Goal: Task Accomplishment & Management: Manage account settings

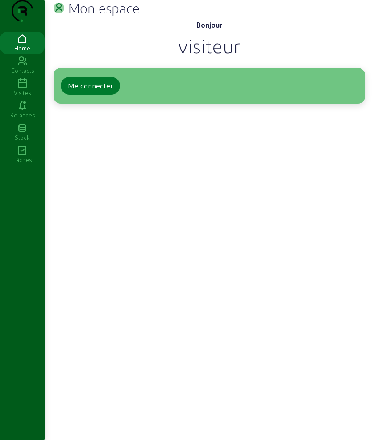
click at [77, 91] on div "Me connecter" at bounding box center [90, 85] width 45 height 11
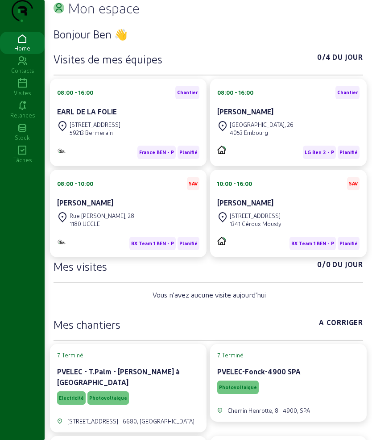
click at [25, 89] on icon at bounding box center [22, 83] width 45 height 11
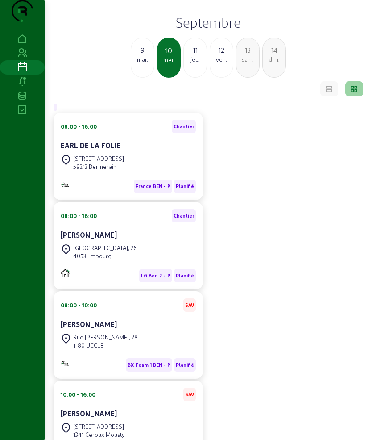
click at [189, 55] on div "11" at bounding box center [195, 50] width 23 height 11
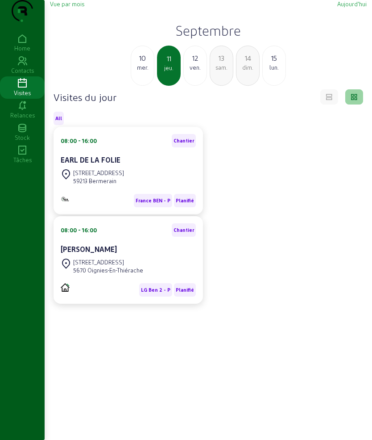
click at [206, 38] on h2 "Septembre" at bounding box center [208, 30] width 317 height 16
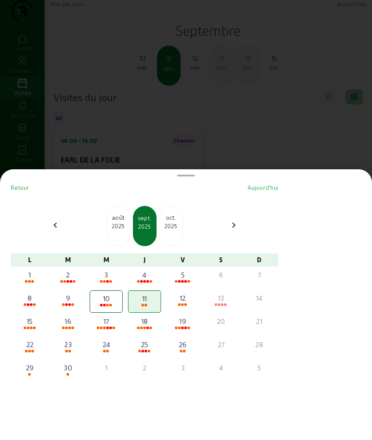
click at [209, 129] on div at bounding box center [186, 220] width 372 height 440
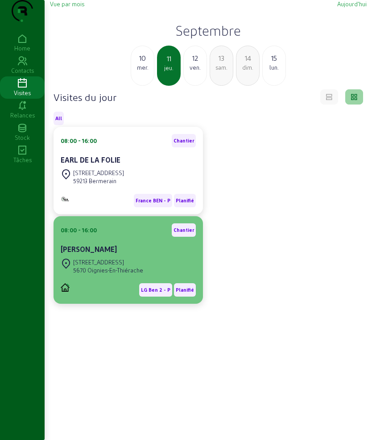
click at [143, 266] on div "Rue de la Taillette, 112" at bounding box center [108, 262] width 70 height 8
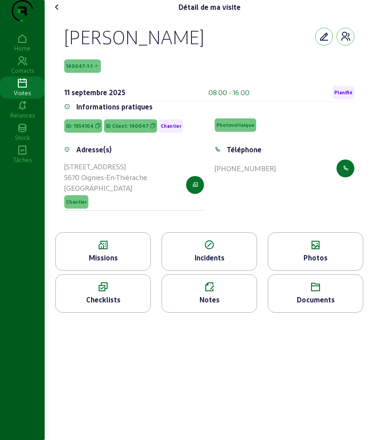
click at [125, 263] on div "Missions" at bounding box center [103, 257] width 95 height 11
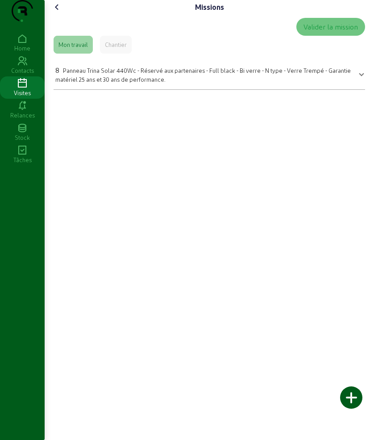
click at [58, 12] on icon at bounding box center [57, 7] width 11 height 11
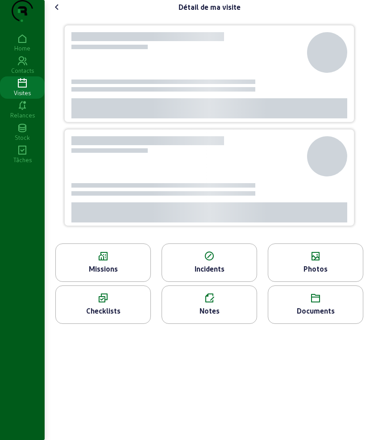
click at [58, 12] on icon at bounding box center [57, 7] width 11 height 11
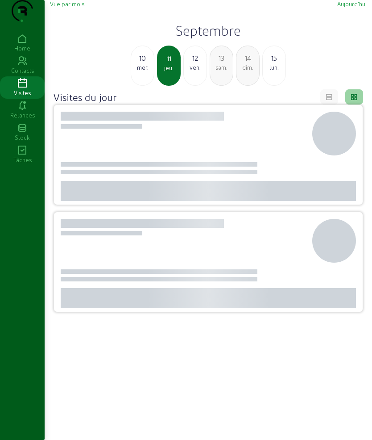
click at [139, 63] on div "10" at bounding box center [142, 58] width 23 height 11
click at [141, 71] on div "mar." at bounding box center [142, 67] width 23 height 8
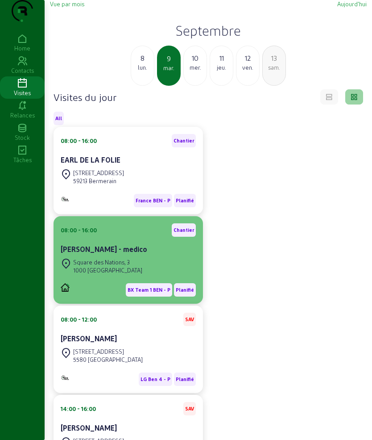
click at [113, 253] on cam-card-title "Antonio - Giulia Vecchio - medico" at bounding box center [104, 249] width 87 height 8
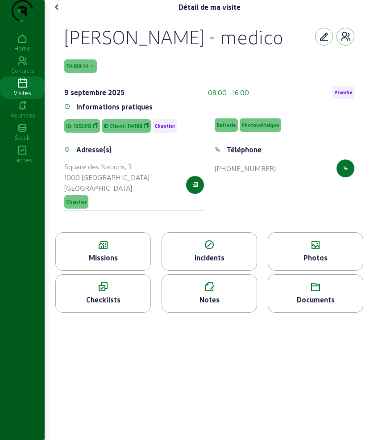
drag, startPoint x: 62, startPoint y: 54, endPoint x: 144, endPoint y: 98, distance: 92.5
click at [144, 98] on div "Antonio - Giulia Vecchio - medico 114188-1-1 9 septembre 2025 08:00 - 16:00 Pla…" at bounding box center [210, 123] width 312 height 218
copy div "Antonio - Giulia Vecchio - medico 114188-1-1"
click at [104, 263] on div "Missions" at bounding box center [103, 257] width 95 height 11
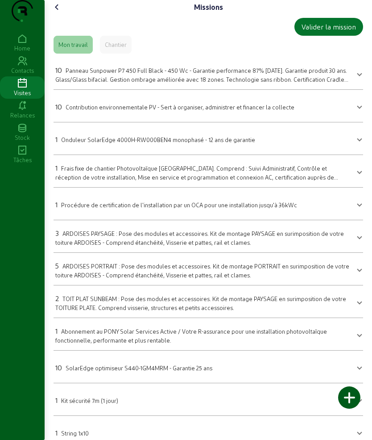
click at [53, 14] on cam-font-icon at bounding box center [57, 7] width 14 height 14
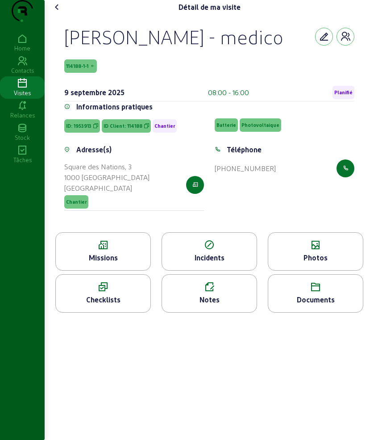
click at [53, 14] on cam-font-icon at bounding box center [57, 7] width 14 height 14
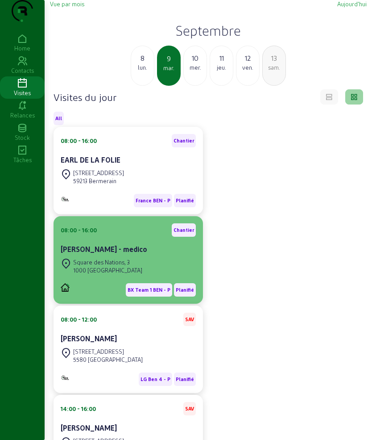
click at [136, 253] on cam-card-title "Antonio - Giulia Vecchio - medico" at bounding box center [104, 249] width 87 height 8
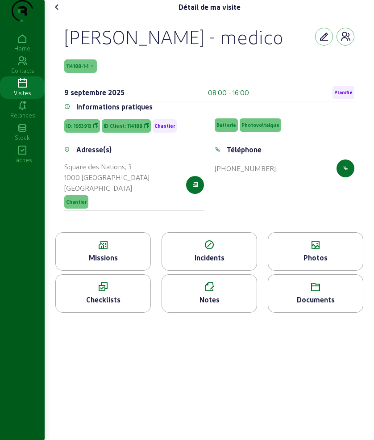
drag, startPoint x: 67, startPoint y: 53, endPoint x: 185, endPoint y: 79, distance: 120.8
click at [185, 48] on div "Antonio - Giulia Vecchio - medico" at bounding box center [173, 36] width 219 height 23
copy div "Antonio - Giulia Vecchio - medico"
click at [85, 250] on icon at bounding box center [103, 245] width 95 height 11
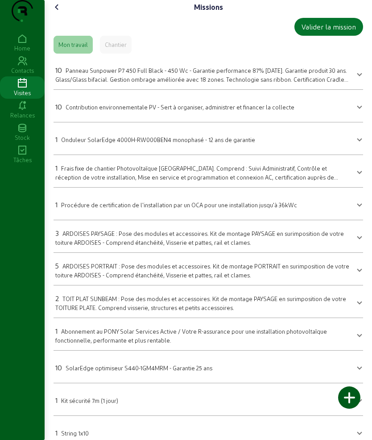
click at [61, 12] on icon at bounding box center [57, 7] width 11 height 11
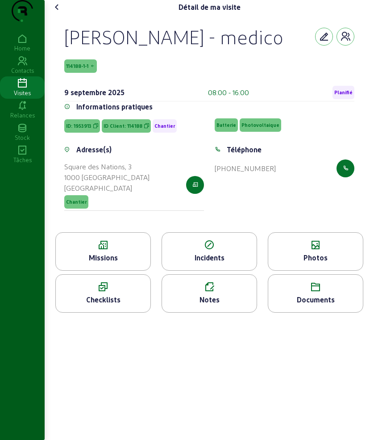
click at [294, 250] on icon at bounding box center [315, 245] width 95 height 11
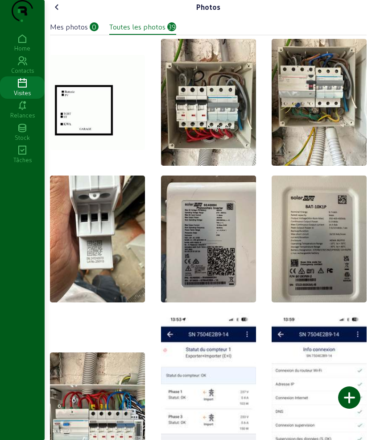
click at [62, 12] on icon at bounding box center [57, 7] width 11 height 11
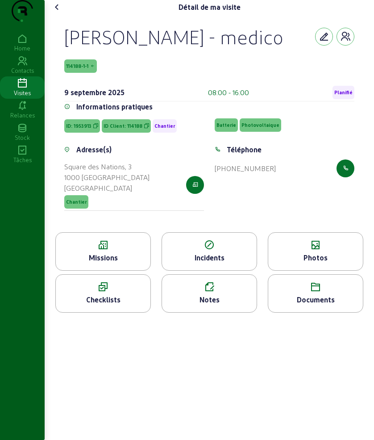
drag, startPoint x: 62, startPoint y: 46, endPoint x: 142, endPoint y: 82, distance: 87.9
click at [142, 82] on div "Antonio - Giulia Vecchio - medico 114188-1-1 9 septembre 2025 08:00 - 16:00 Pla…" at bounding box center [210, 123] width 312 height 218
click at [116, 250] on icon at bounding box center [103, 245] width 95 height 11
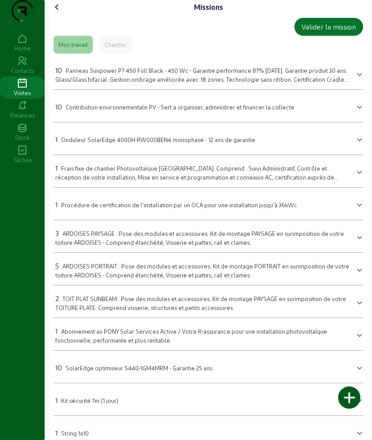
click at [115, 88] on span "Panneau Sunpower P7 450 Full Black - 450 Wc - Garantie performance 87% après 30…" at bounding box center [201, 79] width 293 height 24
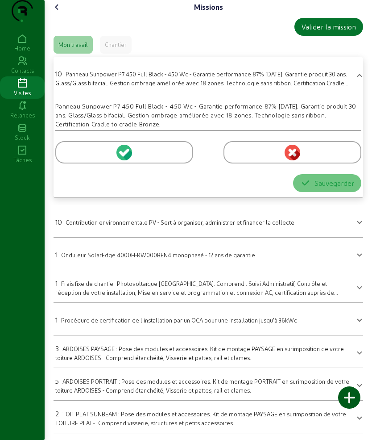
click at [73, 163] on div at bounding box center [124, 152] width 138 height 22
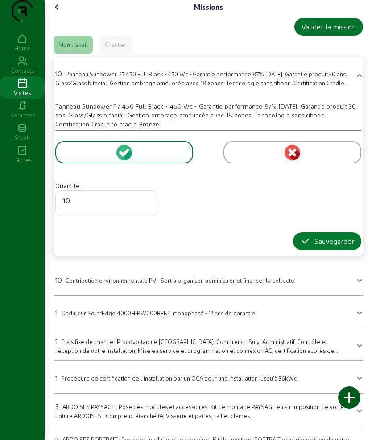
click at [306, 246] on icon "button" at bounding box center [305, 241] width 11 height 11
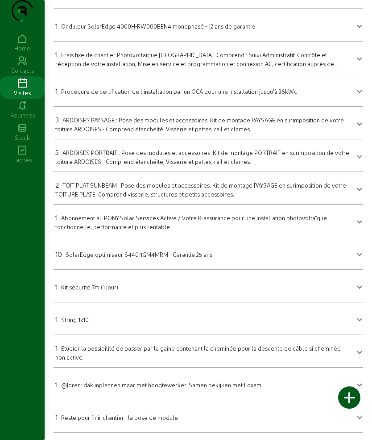
scroll to position [131, 0]
click at [99, 254] on span "SolarEdge optimiseur S440-1GM4MRM - Garantie 25 ans" at bounding box center [139, 254] width 147 height 7
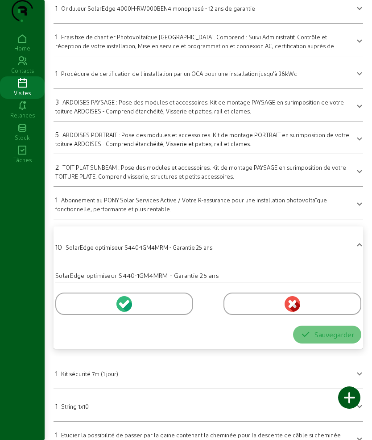
click at [66, 315] on div at bounding box center [124, 303] width 138 height 22
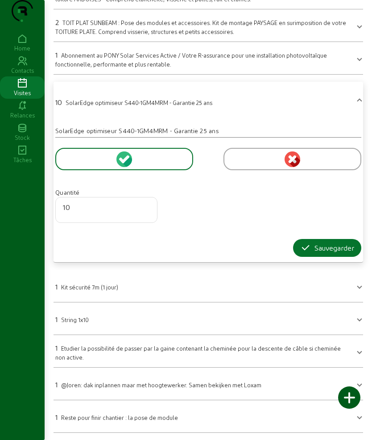
scroll to position [294, 0]
click at [300, 248] on icon "button" at bounding box center [305, 247] width 11 height 11
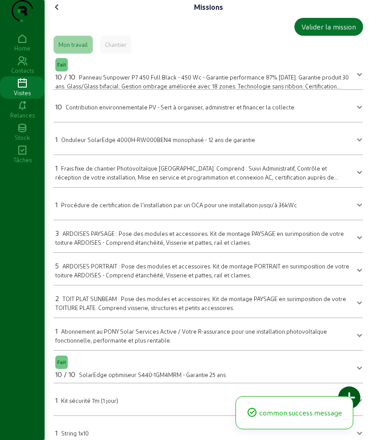
scroll to position [131, 0]
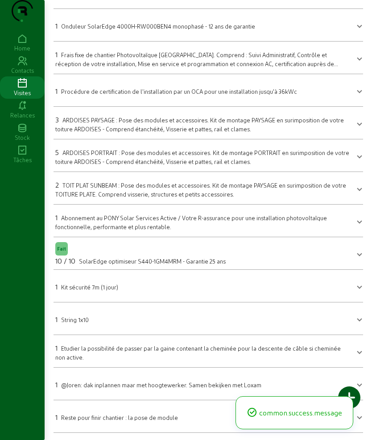
click at [80, 322] on span "String 1x10" at bounding box center [75, 319] width 28 height 7
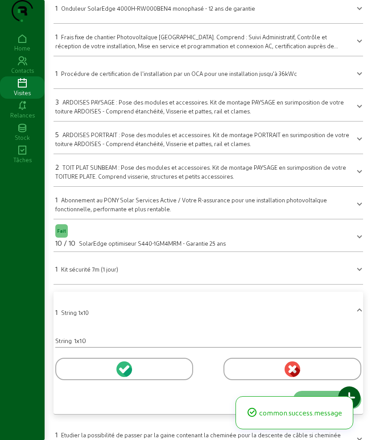
click at [76, 380] on div at bounding box center [124, 369] width 138 height 22
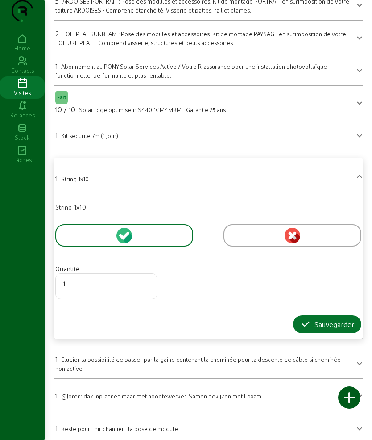
scroll to position [294, 0]
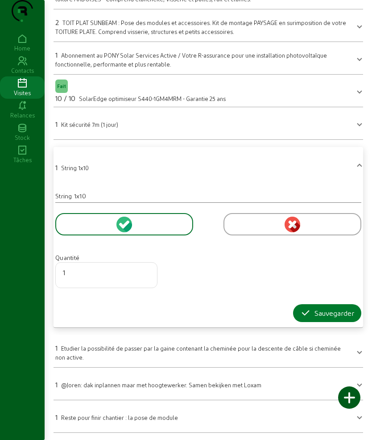
click at [305, 315] on icon "button" at bounding box center [305, 313] width 11 height 11
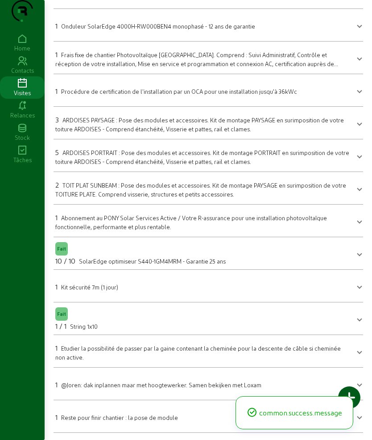
scroll to position [20, 0]
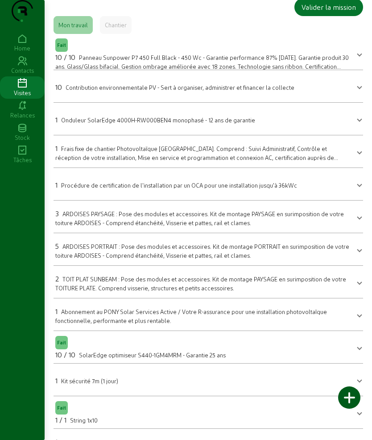
click at [50, 3] on div "Missions Valider la mission Mon travail Chantier Fait 10 / 10 Panneau Sunpower …" at bounding box center [209, 256] width 328 height 553
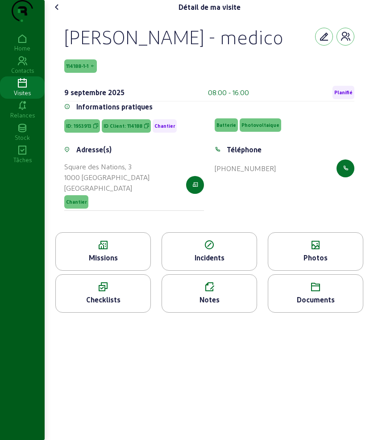
click at [334, 250] on icon at bounding box center [315, 245] width 95 height 11
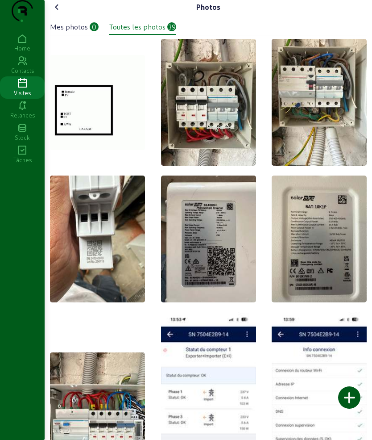
click at [358, 401] on div at bounding box center [349, 397] width 22 height 22
click at [59, 12] on icon at bounding box center [57, 7] width 11 height 11
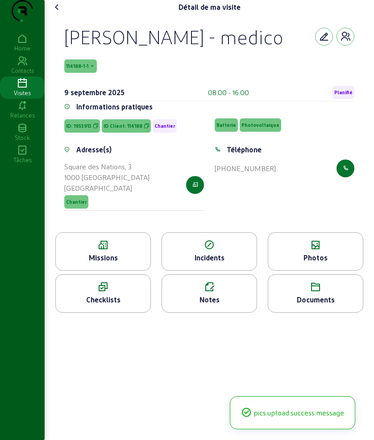
drag, startPoint x: 339, startPoint y: 300, endPoint x: 333, endPoint y: 298, distance: 5.6
click at [333, 263] on div "Photos" at bounding box center [315, 257] width 95 height 11
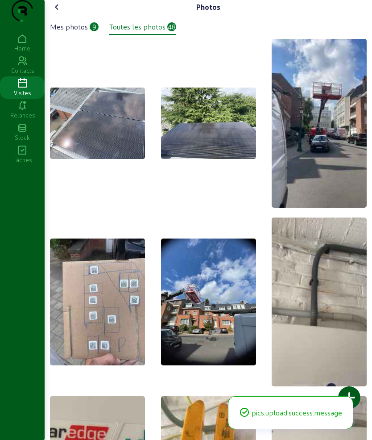
click at [56, 12] on icon at bounding box center [57, 7] width 11 height 11
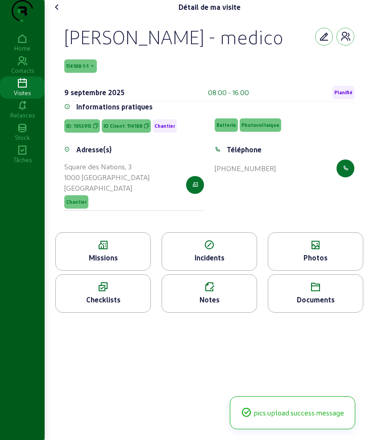
click at [56, 12] on icon at bounding box center [57, 7] width 11 height 11
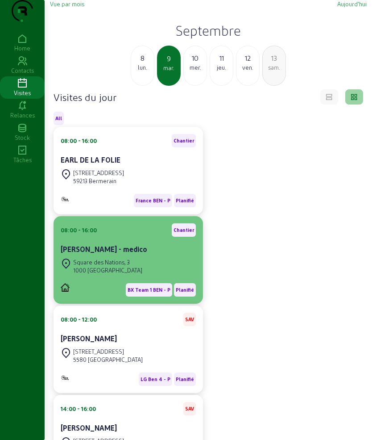
scroll to position [93, 0]
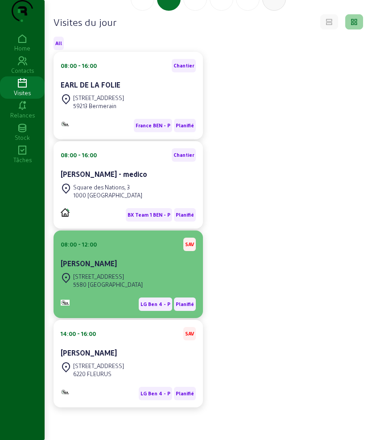
click at [126, 265] on div "Luc Vallette" at bounding box center [128, 263] width 135 height 11
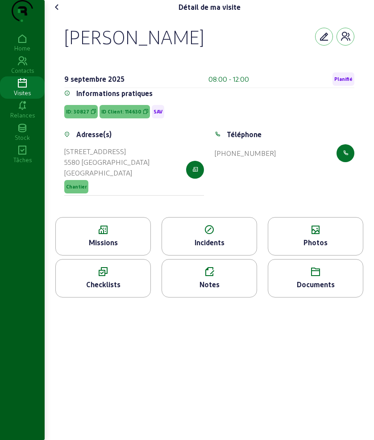
drag, startPoint x: 69, startPoint y: 46, endPoint x: 182, endPoint y: 60, distance: 113.8
click at [182, 48] on div "Luc Vallette" at bounding box center [209, 36] width 290 height 23
copy div "Luc Vallette"
click at [68, 235] on icon at bounding box center [103, 230] width 95 height 11
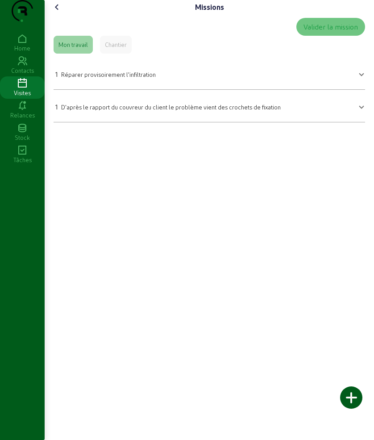
click at [93, 78] on span "Réparer provisoirement l'infiltration" at bounding box center [108, 74] width 95 height 7
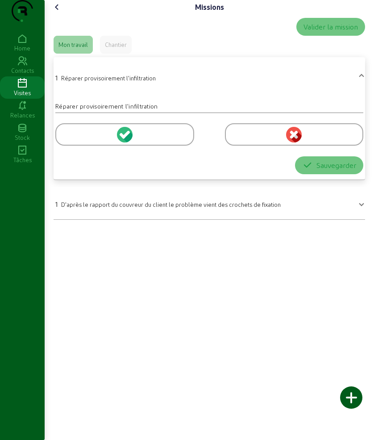
click at [73, 146] on div at bounding box center [124, 134] width 139 height 22
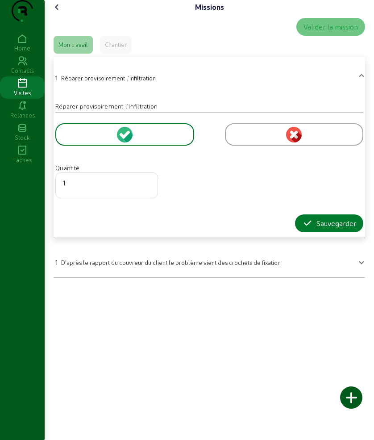
click at [296, 232] on button "Sauvegarder" at bounding box center [329, 223] width 68 height 18
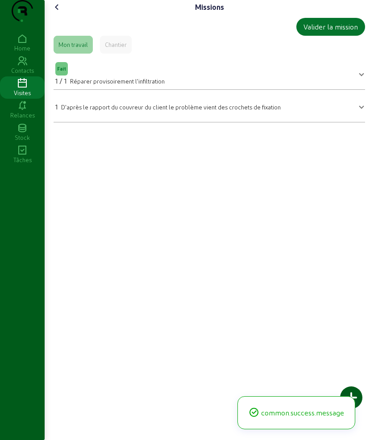
click at [62, 12] on icon at bounding box center [57, 7] width 11 height 11
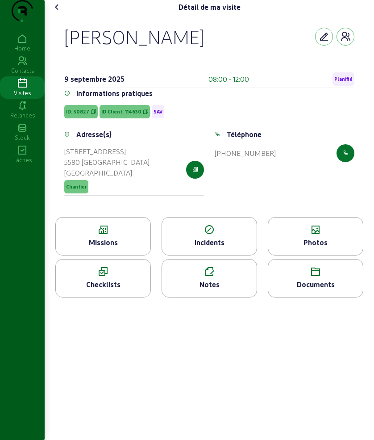
click at [328, 255] on div "Photos" at bounding box center [316, 236] width 96 height 38
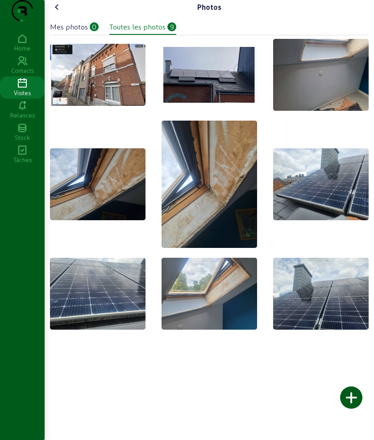
click at [354, 390] on div at bounding box center [351, 397] width 22 height 22
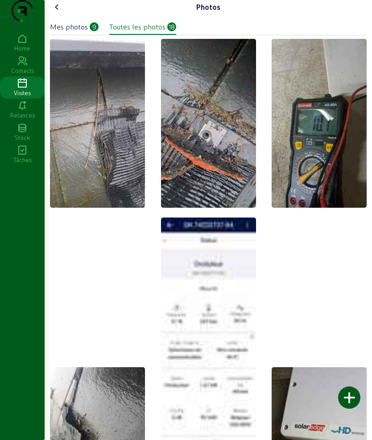
click at [66, 14] on div "Photos" at bounding box center [208, 7] width 317 height 14
click at [59, 12] on icon at bounding box center [57, 7] width 11 height 11
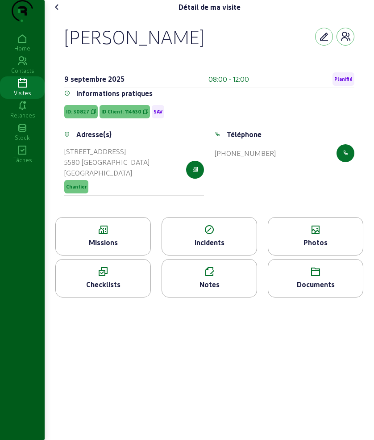
click at [213, 277] on icon at bounding box center [209, 271] width 95 height 11
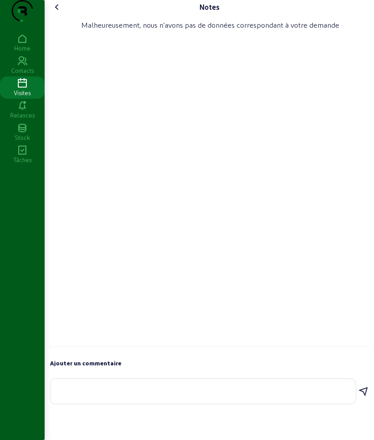
click at [191, 395] on textarea at bounding box center [203, 389] width 291 height 11
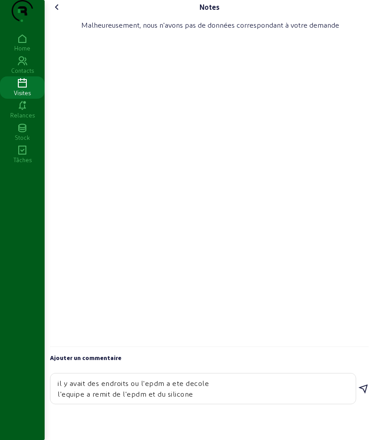
type textarea "il y avait des endroits ou l'epdm a ete decole l'equipe a remit de l'epdm et du…"
click at [360, 394] on icon at bounding box center [363, 388] width 11 height 11
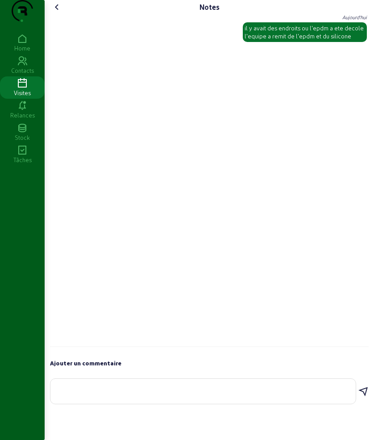
click at [62, 12] on icon at bounding box center [57, 7] width 11 height 11
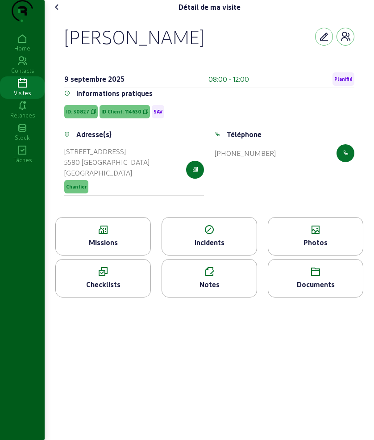
click at [54, 12] on icon at bounding box center [57, 7] width 11 height 11
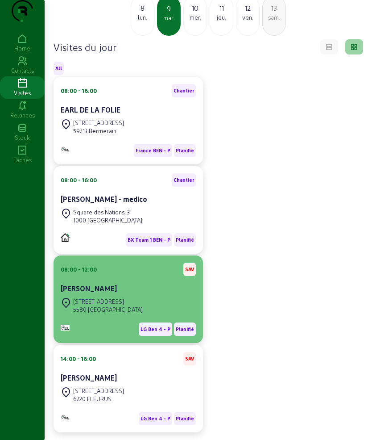
scroll to position [93, 0]
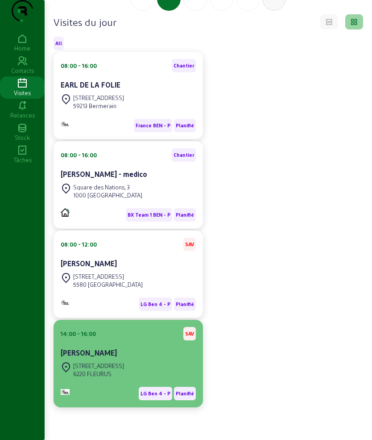
click at [124, 340] on div "14:00 - 16:00 SAV" at bounding box center [128, 333] width 135 height 13
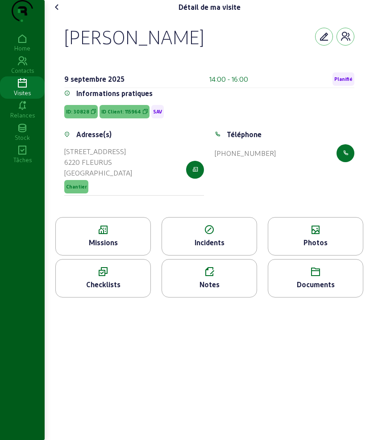
drag, startPoint x: 79, startPoint y: 54, endPoint x: 300, endPoint y: 54, distance: 221.4
click at [300, 48] on div "Giuseppe Sciabica" at bounding box center [209, 36] width 290 height 23
copy div "Giuseppe Sciabica"
click at [103, 235] on icon at bounding box center [103, 230] width 95 height 11
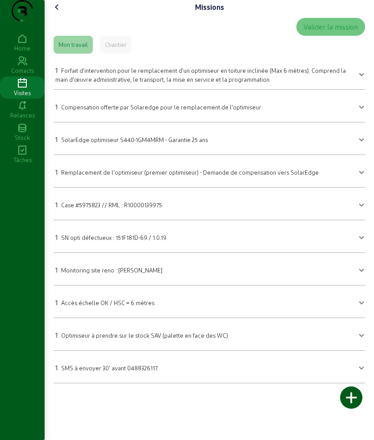
click at [137, 145] on div "1 SolarEdge optimiseur S440-1GM4MRM - Garantie 25 ans" at bounding box center [131, 139] width 153 height 11
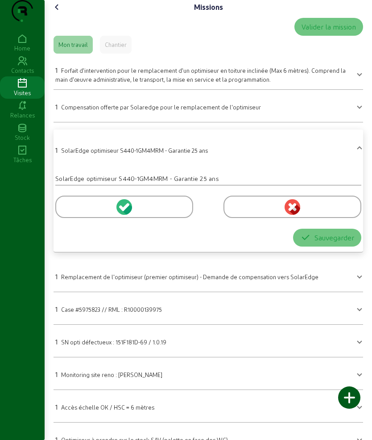
click at [78, 218] on div at bounding box center [124, 207] width 138 height 22
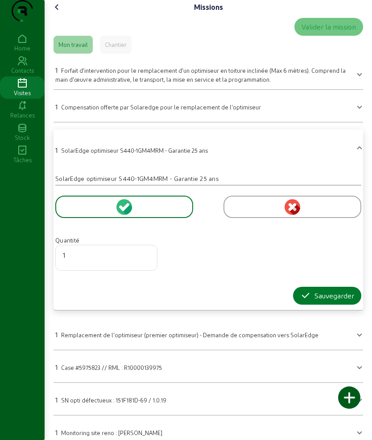
click at [332, 301] on div "Sauvegarder" at bounding box center [327, 295] width 54 height 11
click at [304, 301] on icon "button" at bounding box center [305, 295] width 11 height 11
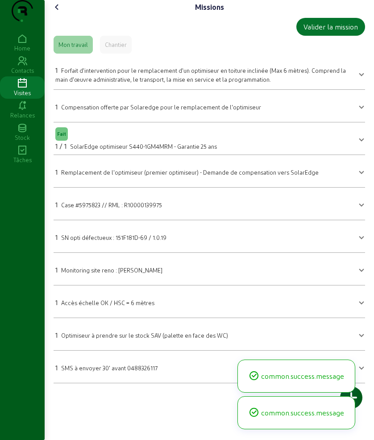
click at [94, 181] on mat-expansion-panel-header "1 Remplacement de l'optimiseur (premier optimiseur) - Demande de compensation v…" at bounding box center [210, 170] width 312 height 25
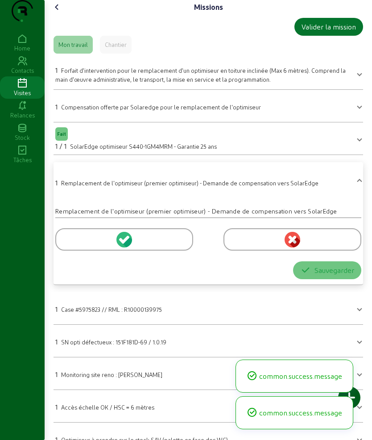
click at [91, 250] on div at bounding box center [124, 239] width 138 height 22
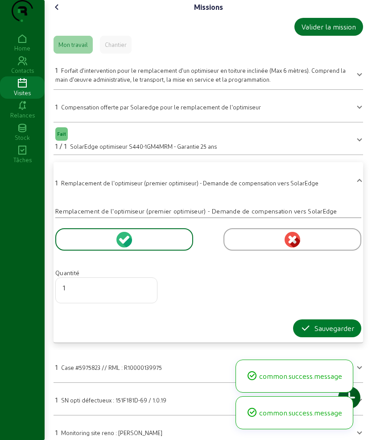
click at [315, 333] on div "Sauvegarder" at bounding box center [327, 328] width 54 height 11
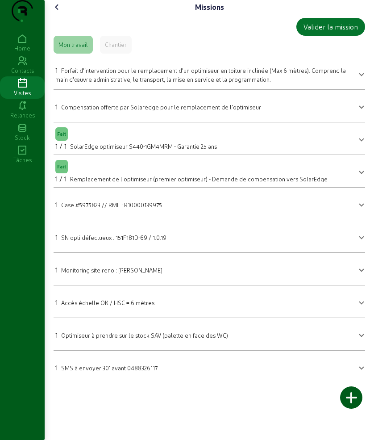
click at [61, 12] on icon at bounding box center [57, 7] width 11 height 11
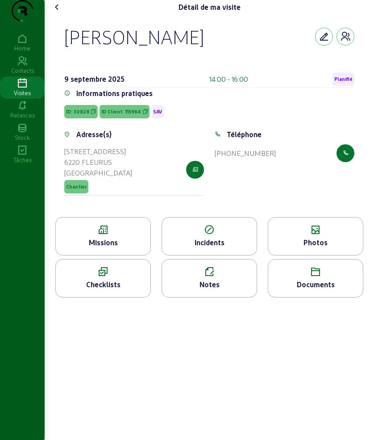
click at [304, 248] on div "Photos" at bounding box center [315, 242] width 95 height 11
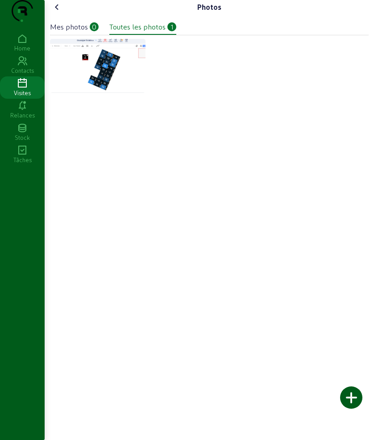
click at [350, 400] on div at bounding box center [351, 397] width 22 height 22
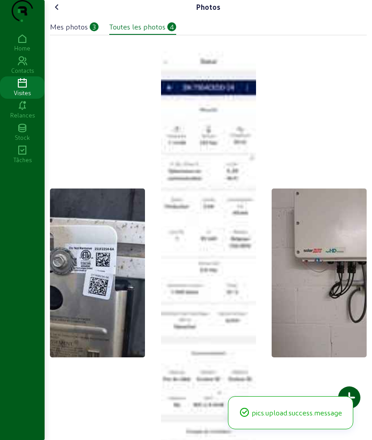
click at [55, 12] on icon at bounding box center [57, 7] width 11 height 11
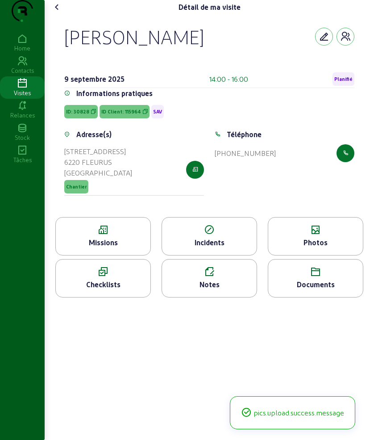
click at [59, 12] on icon at bounding box center [57, 7] width 11 height 11
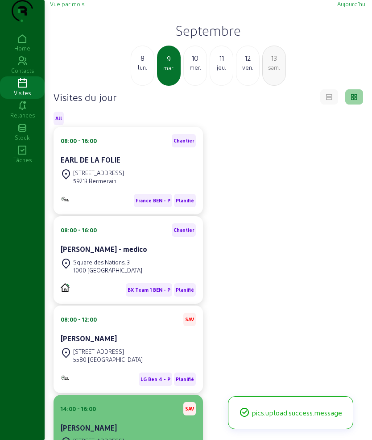
scroll to position [93, 0]
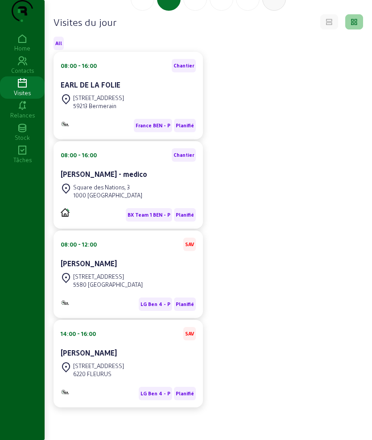
click at [127, 359] on div "Giuseppe Sciabica" at bounding box center [128, 353] width 135 height 12
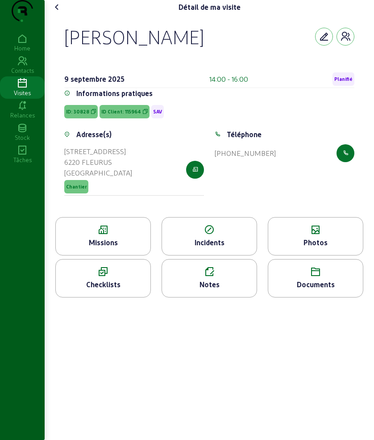
click at [206, 277] on icon at bounding box center [209, 271] width 95 height 11
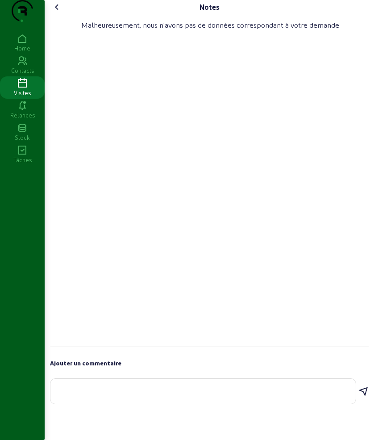
click at [137, 395] on textarea at bounding box center [203, 389] width 291 height 11
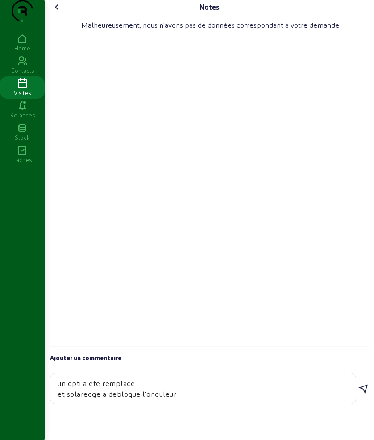
type textarea "un opti a ete remplace et solaredge a debloque l'onduleur"
click at [366, 394] on icon at bounding box center [363, 388] width 11 height 11
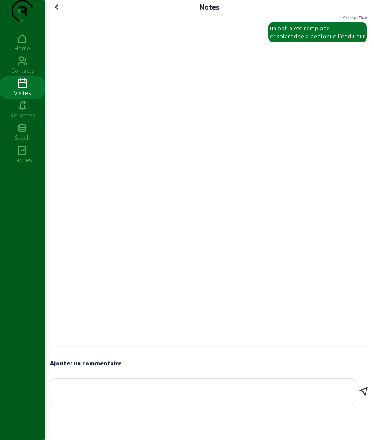
click at [59, 12] on icon at bounding box center [57, 7] width 11 height 11
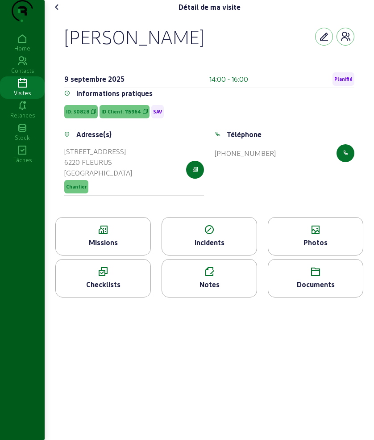
click at [59, 12] on icon at bounding box center [57, 7] width 11 height 11
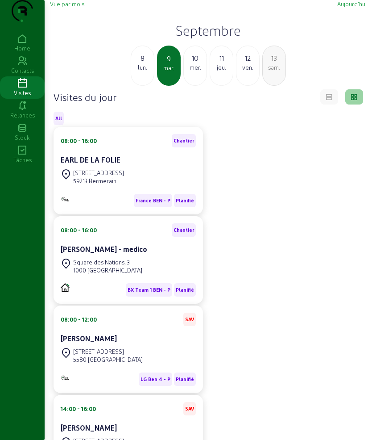
click at [194, 86] on div "10 mer." at bounding box center [195, 66] width 24 height 40
click at [194, 86] on div "11 jeu." at bounding box center [195, 66] width 24 height 40
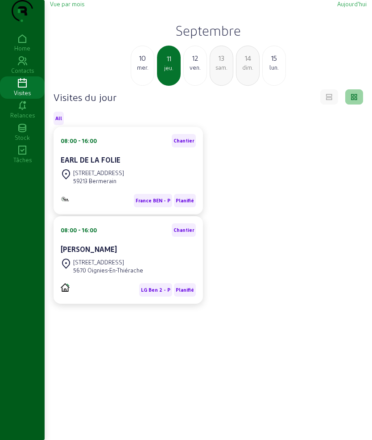
click at [139, 71] on div "mer." at bounding box center [142, 67] width 23 height 8
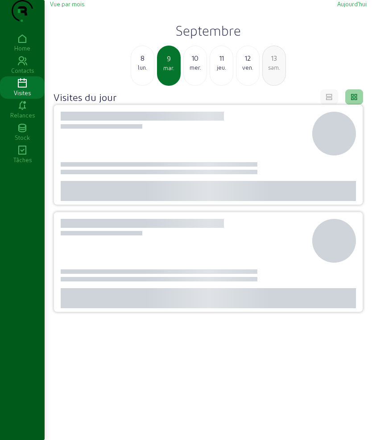
click at [139, 71] on div "lun." at bounding box center [142, 67] width 23 height 8
click at [139, 71] on div "dim." at bounding box center [142, 67] width 23 height 8
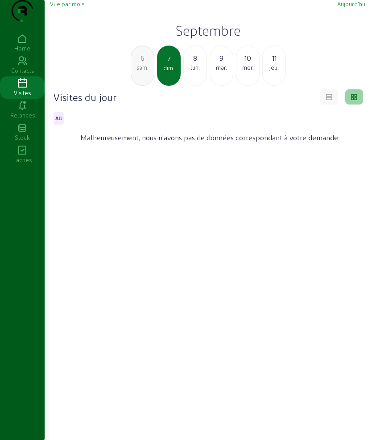
click at [143, 86] on div "6 sam." at bounding box center [143, 66] width 24 height 40
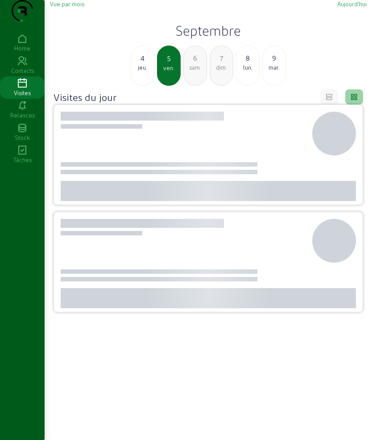
click at [143, 86] on div "4 jeu." at bounding box center [143, 66] width 24 height 40
click at [143, 86] on div "3 mer." at bounding box center [143, 66] width 24 height 40
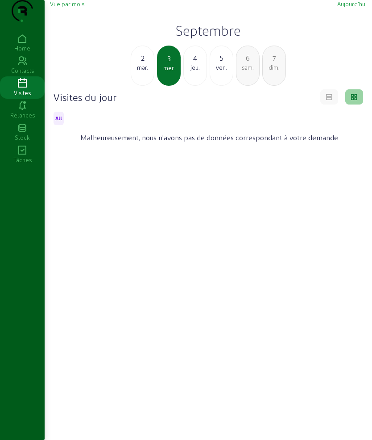
click at [143, 86] on div "2 mar." at bounding box center [143, 66] width 24 height 40
click at [143, 86] on div "1 lun." at bounding box center [143, 66] width 24 height 40
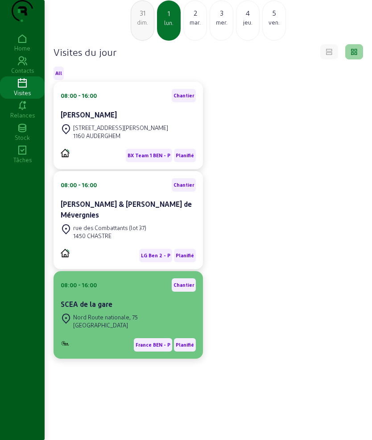
scroll to position [63, 0]
